Goal: Find specific page/section: Find specific page/section

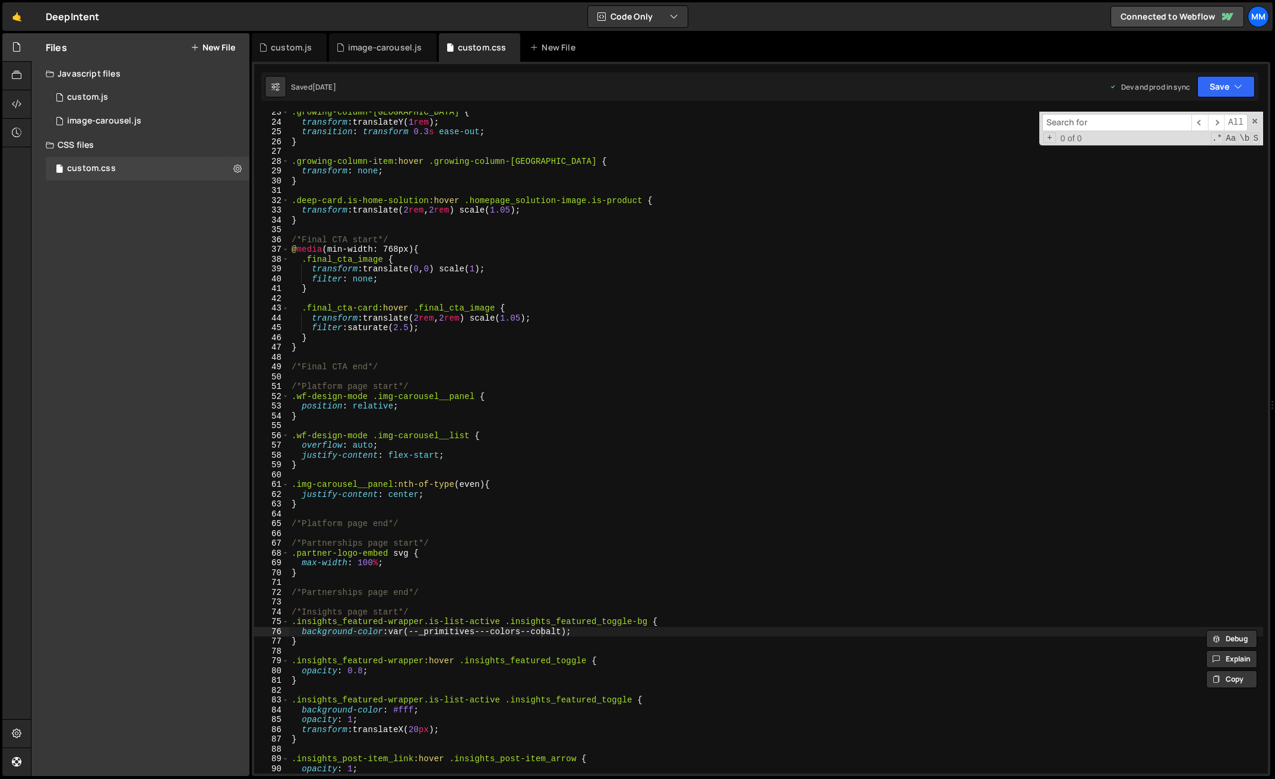
scroll to position [220, 0]
click at [78, 18] on div "DeepIntent ⚠️ Code is being edited in another browser" at bounding box center [73, 16] width 54 height 14
click at [13, 15] on link "🤙" at bounding box center [16, 16] width 29 height 28
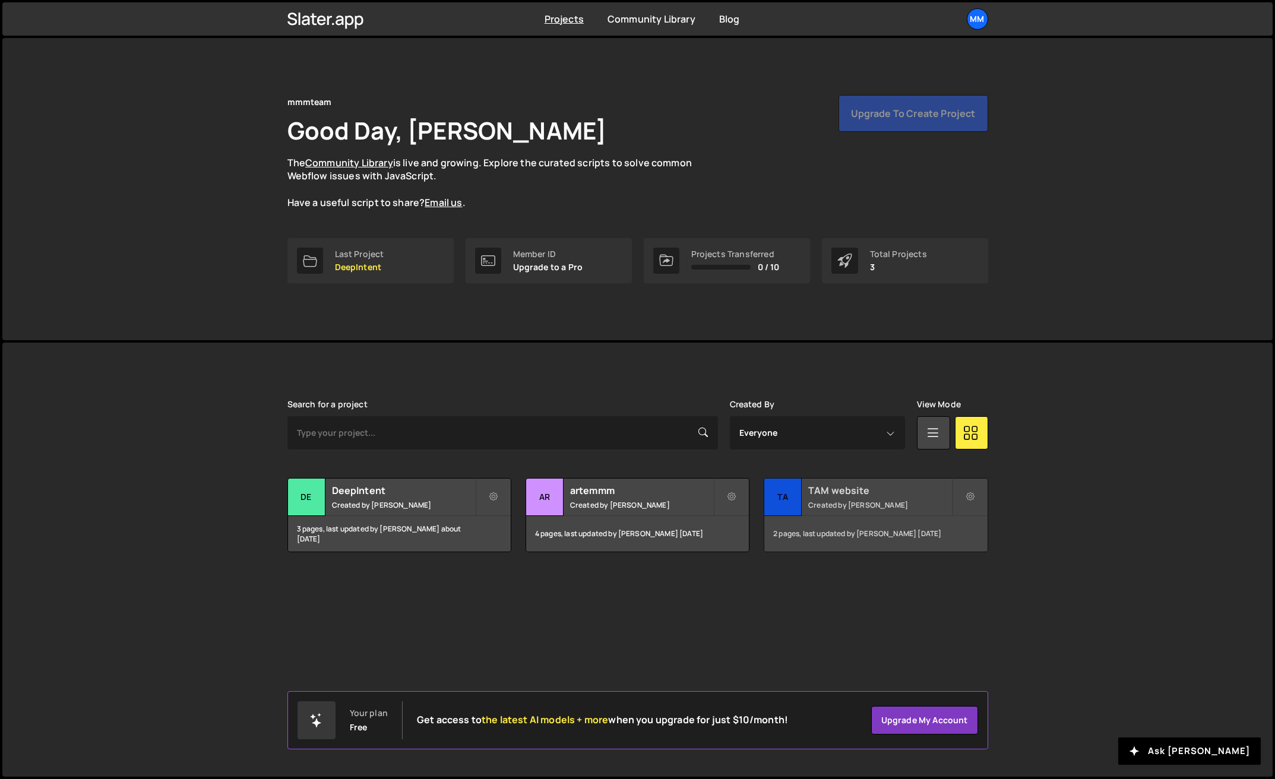
click at [786, 492] on div "TA" at bounding box center [782, 496] width 37 height 37
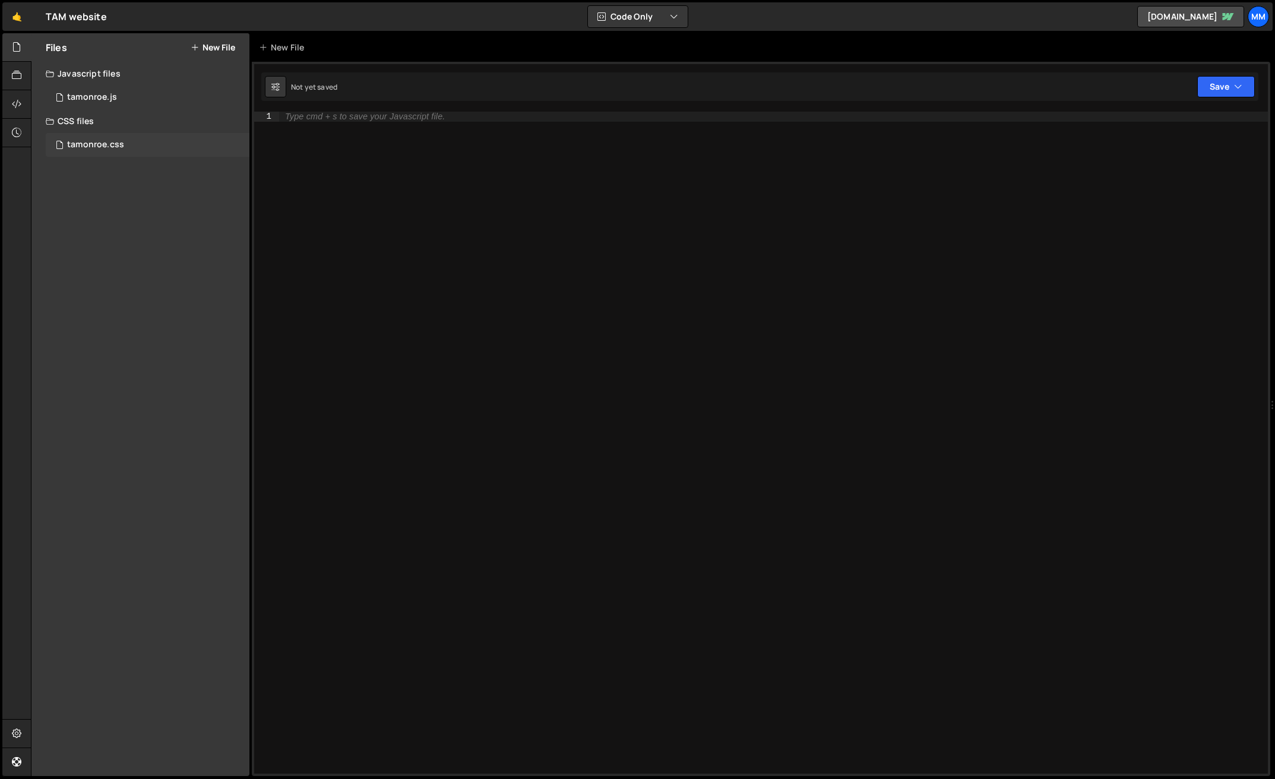
click at [122, 145] on div "tamonroe.css" at bounding box center [95, 145] width 57 height 11
